Goal: Task Accomplishment & Management: Use online tool/utility

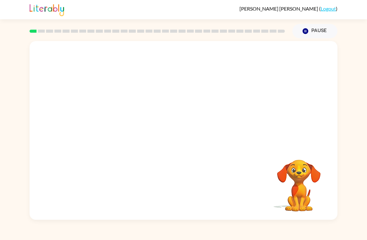
click at [259, 59] on video "Your browser must support playing .mp4 files to use Literably. Please try using…" at bounding box center [184, 93] width 308 height 105
click at [193, 130] on button "button" at bounding box center [184, 133] width 40 height 23
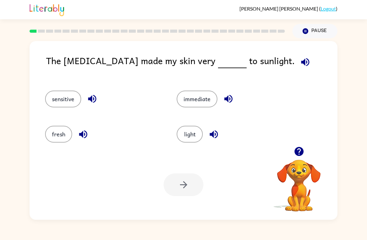
click at [301, 61] on icon "button" at bounding box center [305, 62] width 8 height 8
click at [300, 63] on icon "button" at bounding box center [305, 62] width 11 height 11
click at [54, 129] on button "fresh" at bounding box center [58, 134] width 27 height 17
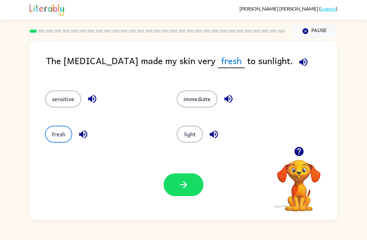
click at [174, 185] on button "button" at bounding box center [184, 184] width 40 height 23
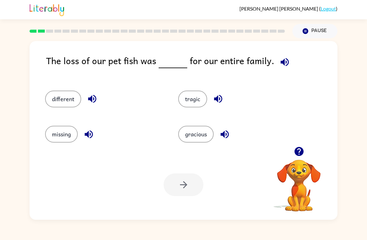
click at [268, 62] on div "The loss of our pet fish was for our entire family." at bounding box center [191, 65] width 291 height 25
click at [291, 60] on div "The loss of our pet fish was for our entire family." at bounding box center [191, 65] width 291 height 25
click at [287, 60] on button "button" at bounding box center [285, 62] width 16 height 16
click at [175, 102] on div "tragic" at bounding box center [232, 96] width 133 height 35
click at [192, 98] on button "tragic" at bounding box center [192, 98] width 29 height 17
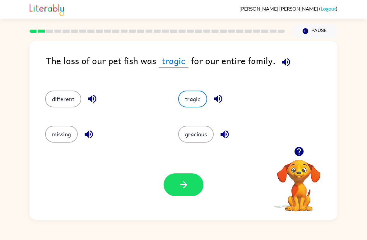
click at [177, 182] on button "button" at bounding box center [184, 184] width 40 height 23
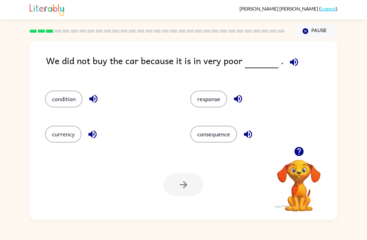
click at [296, 60] on button "button" at bounding box center [294, 62] width 16 height 16
click at [217, 101] on button "response" at bounding box center [208, 98] width 37 height 17
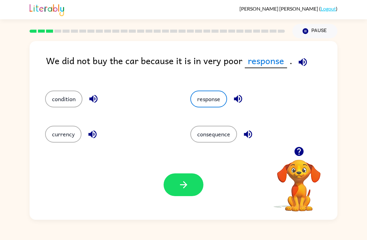
click at [200, 176] on button "button" at bounding box center [184, 184] width 40 height 23
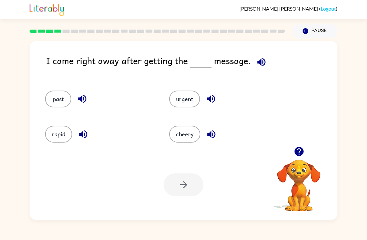
click at [63, 98] on button "past" at bounding box center [58, 98] width 26 height 17
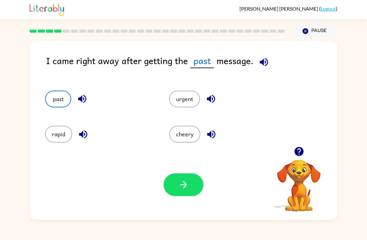
click at [186, 189] on icon "button" at bounding box center [183, 184] width 11 height 11
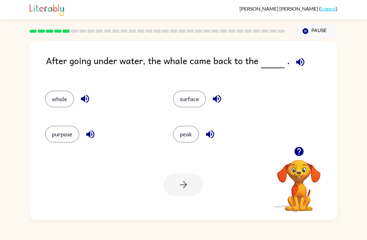
click at [68, 100] on button "whole" at bounding box center [59, 98] width 29 height 17
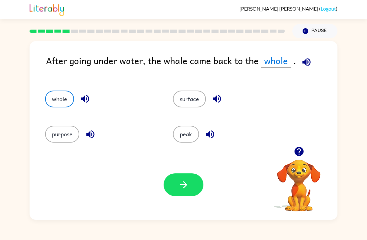
click at [183, 191] on button "button" at bounding box center [184, 184] width 40 height 23
click at [189, 183] on icon "button" at bounding box center [183, 184] width 11 height 11
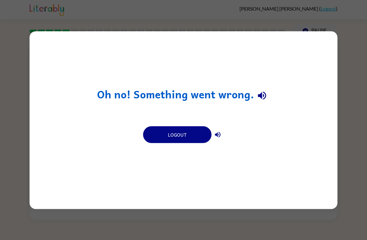
click at [220, 132] on icon "button" at bounding box center [217, 134] width 7 height 7
click at [261, 96] on icon "button" at bounding box center [262, 96] width 8 height 8
click at [177, 140] on button "Logout" at bounding box center [177, 134] width 68 height 17
click at [178, 128] on button "Logout" at bounding box center [177, 134] width 68 height 17
click at [185, 134] on button "Logout" at bounding box center [177, 134] width 68 height 17
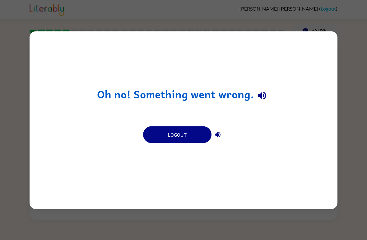
click at [191, 129] on button "Logout" at bounding box center [177, 134] width 68 height 17
click at [193, 128] on button "Logout" at bounding box center [177, 134] width 68 height 17
click at [186, 139] on button "Logout" at bounding box center [177, 134] width 68 height 17
click at [187, 133] on button "Logout" at bounding box center [177, 134] width 68 height 17
click at [192, 131] on button "Logout" at bounding box center [177, 134] width 68 height 17
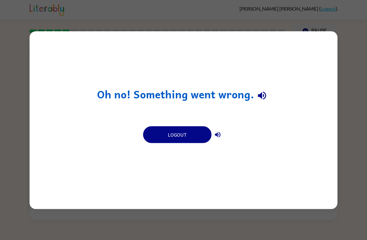
click at [186, 129] on button "Logout" at bounding box center [177, 134] width 68 height 17
